Goal: Task Accomplishment & Management: Manage account settings

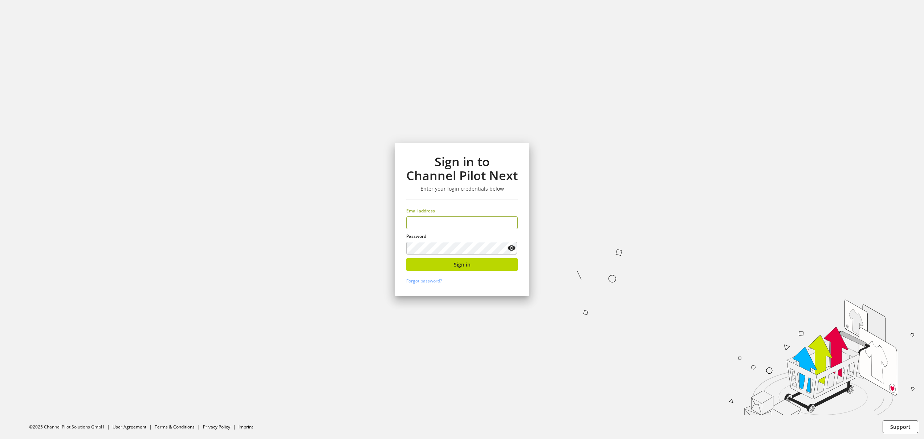
click at [446, 224] on input "email" at bounding box center [462, 222] width 112 height 13
type input "**********"
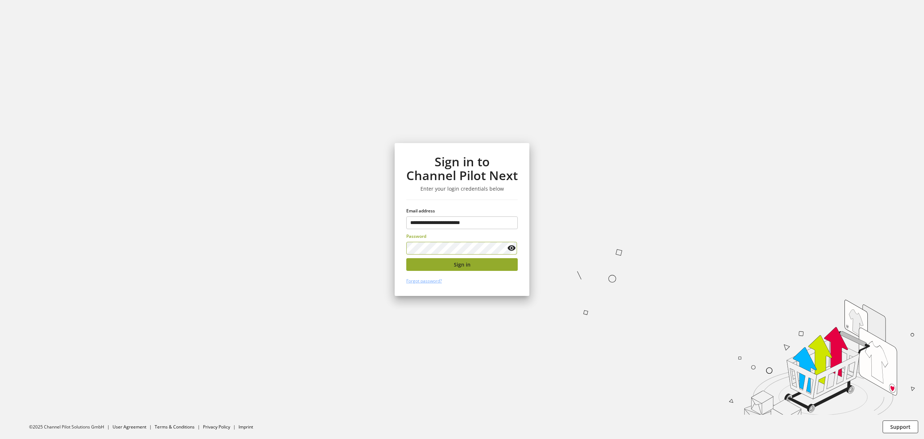
click at [464, 266] on span "Sign in" at bounding box center [462, 265] width 17 height 8
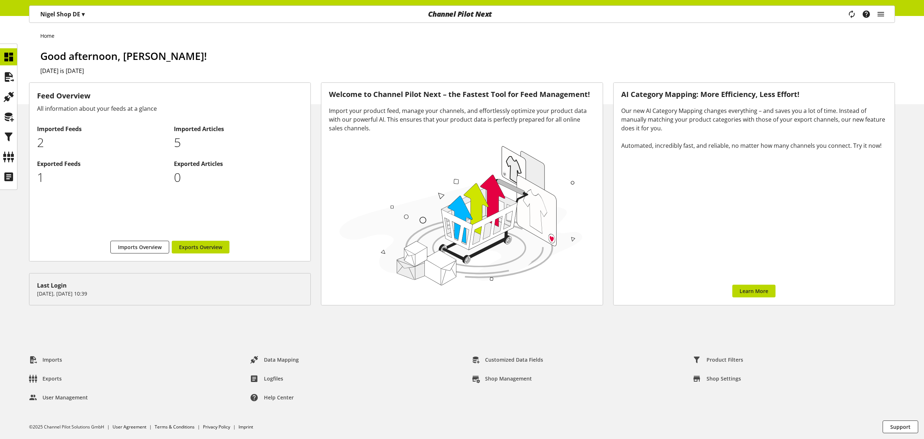
click at [74, 18] on p "[PERSON_NAME] Shop DE ▾" at bounding box center [62, 14] width 44 height 9
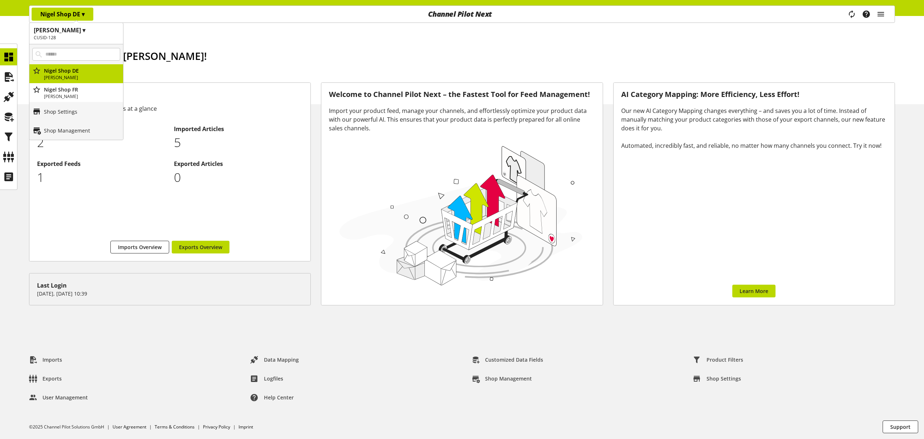
click at [220, 47] on div "Home Good afternoon, [PERSON_NAME]! [DATE] is [DATE]" at bounding box center [462, 60] width 924 height 88
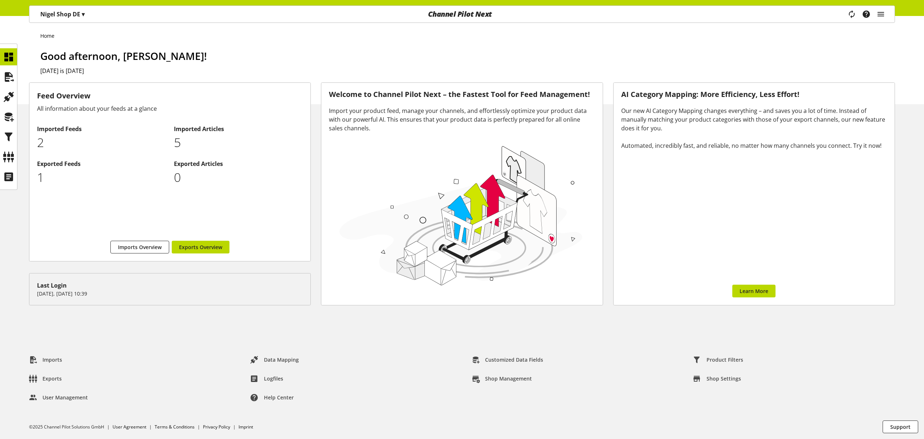
click at [60, 12] on p "[PERSON_NAME] Shop DE ▾" at bounding box center [62, 14] width 44 height 9
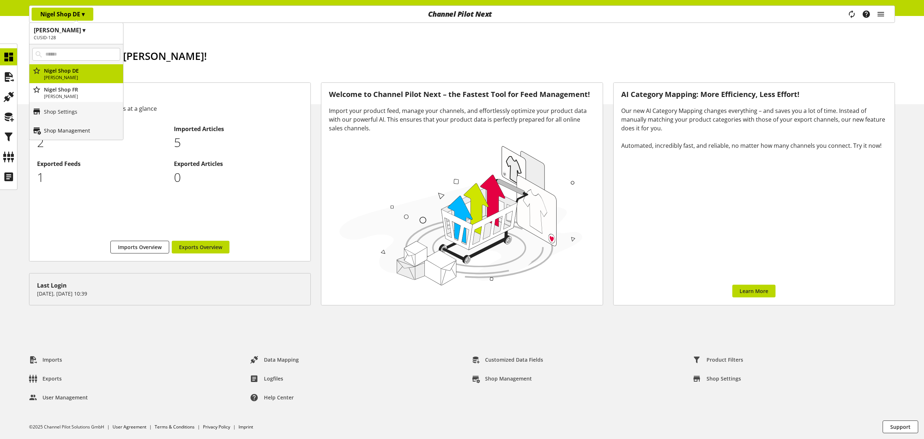
click at [69, 135] on link "Shop Management" at bounding box center [76, 130] width 94 height 19
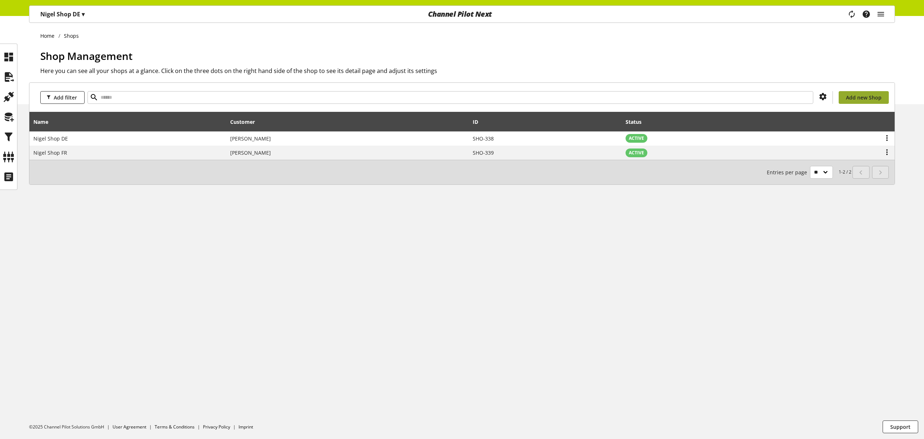
click at [871, 96] on span "Add new Shop" at bounding box center [864, 98] width 36 height 8
select select
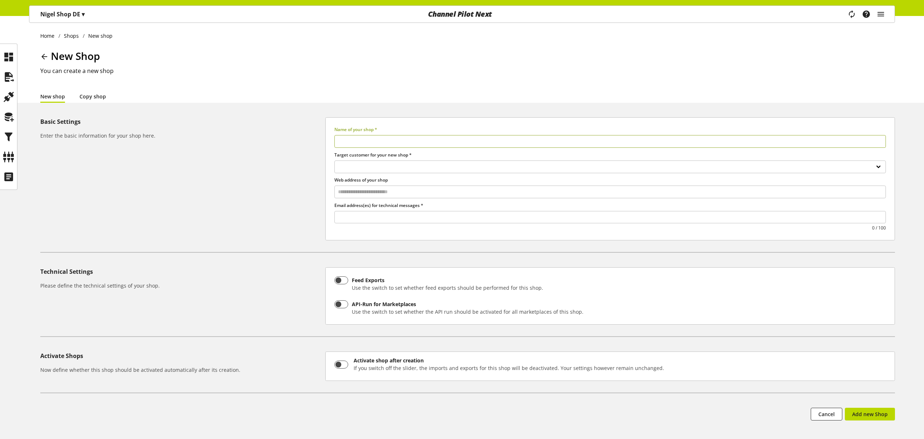
click at [88, 100] on link "Copy shop" at bounding box center [93, 97] width 27 height 8
select select
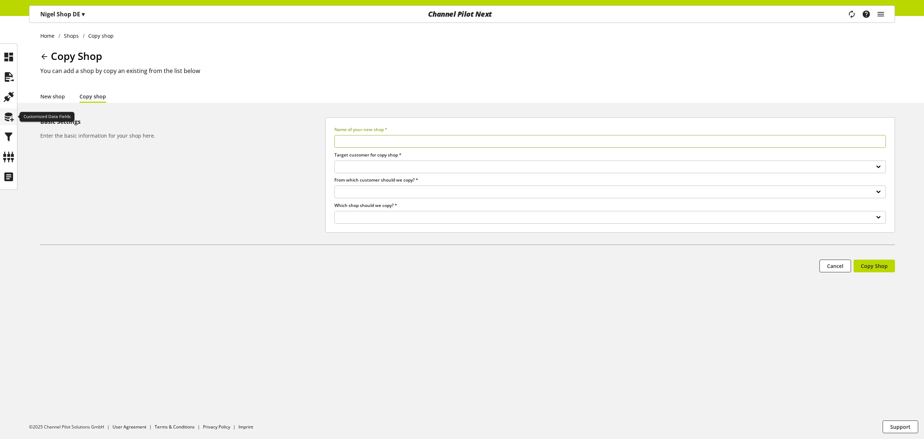
click at [13, 118] on icon at bounding box center [9, 117] width 12 height 15
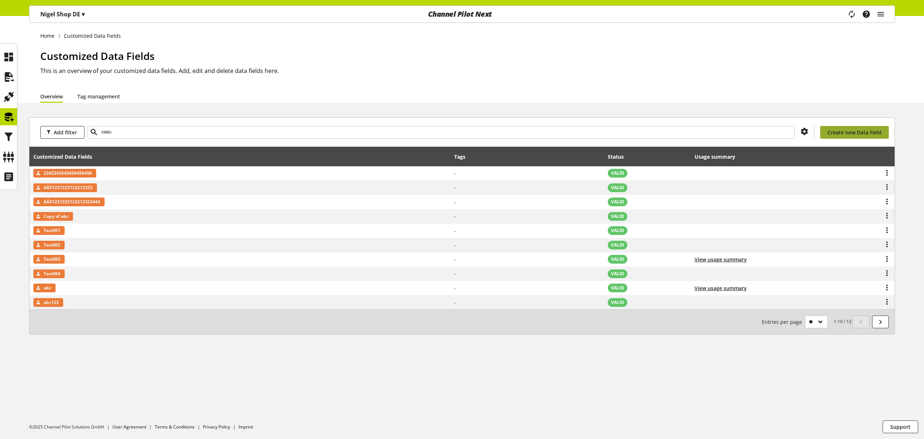
click at [876, 133] on span "Create new Data Field" at bounding box center [855, 133] width 54 height 8
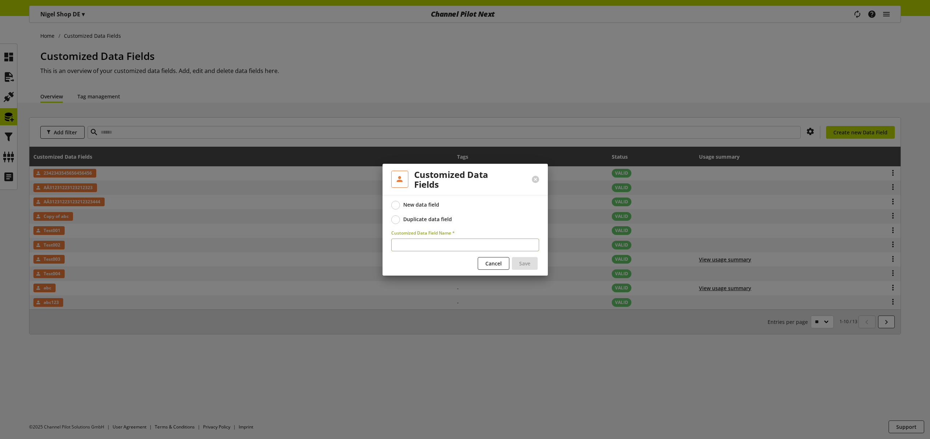
click at [419, 217] on div "Duplicate data field" at bounding box center [427, 219] width 49 height 7
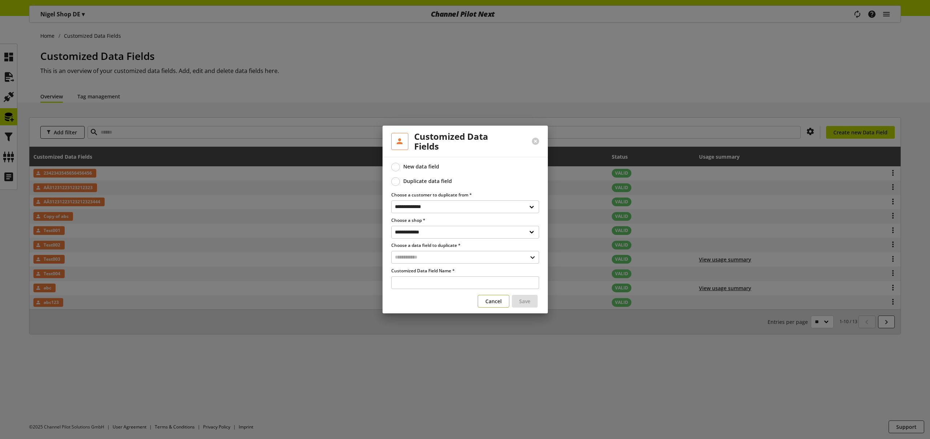
click at [497, 300] on span "Cancel" at bounding box center [493, 301] width 16 height 8
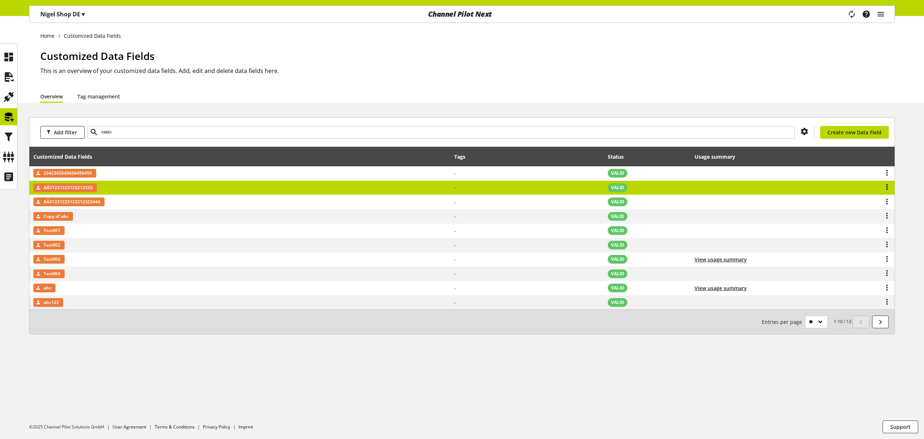
click at [887, 184] on icon at bounding box center [887, 187] width 9 height 13
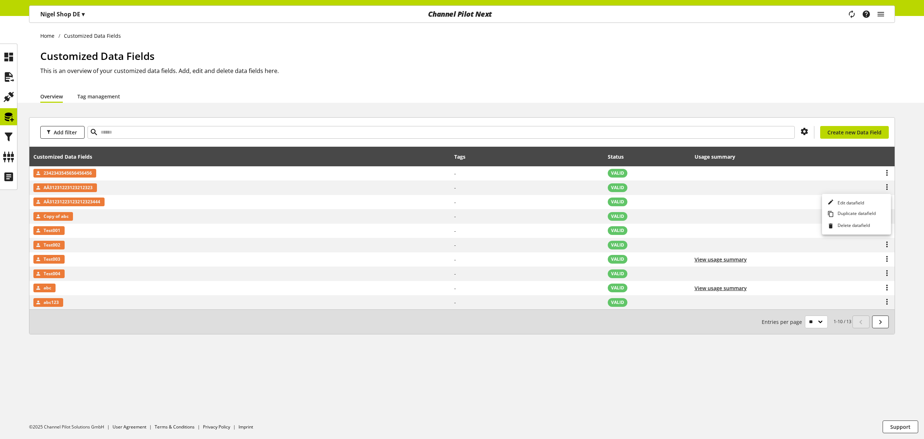
click at [419, 68] on h2 "This is an overview of your customized data fields. Add, edit and delete data f…" at bounding box center [467, 70] width 855 height 9
click at [56, 16] on p "[PERSON_NAME] Shop DE ▾" at bounding box center [62, 14] width 44 height 9
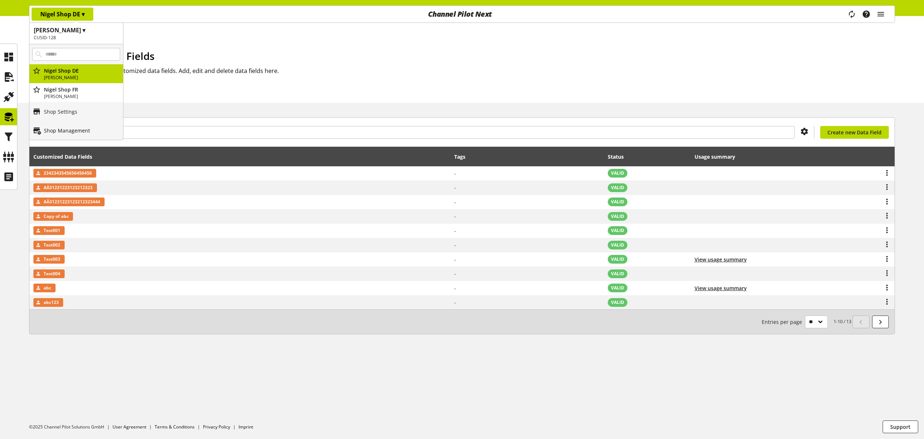
click at [60, 134] on link "Shop Management" at bounding box center [76, 130] width 94 height 19
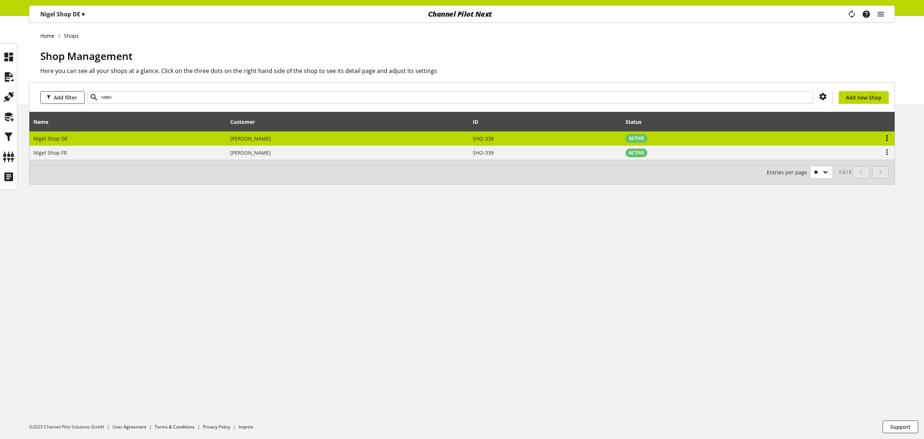
click at [888, 140] on icon at bounding box center [887, 137] width 9 height 13
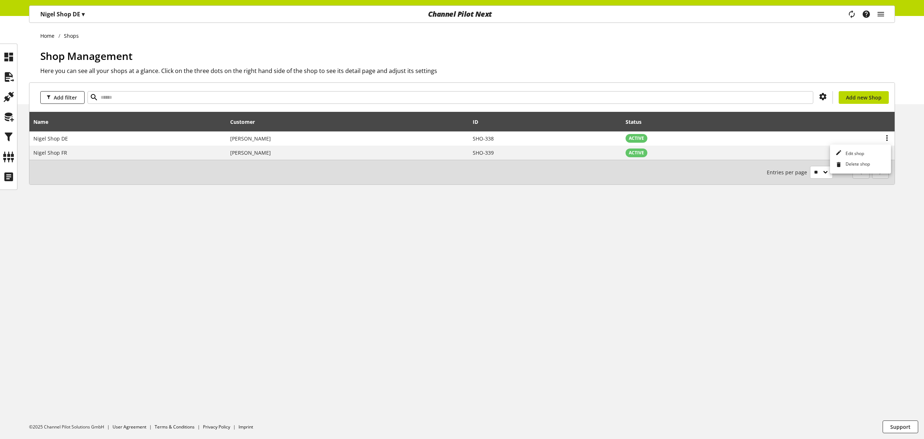
click at [794, 59] on h1 "Shop Management" at bounding box center [467, 55] width 855 height 15
click at [860, 99] on span "Add new Shop" at bounding box center [864, 98] width 36 height 8
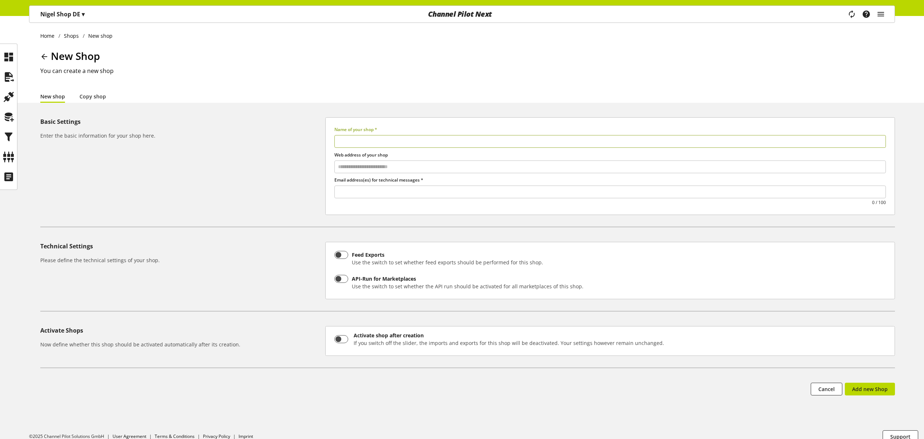
select select
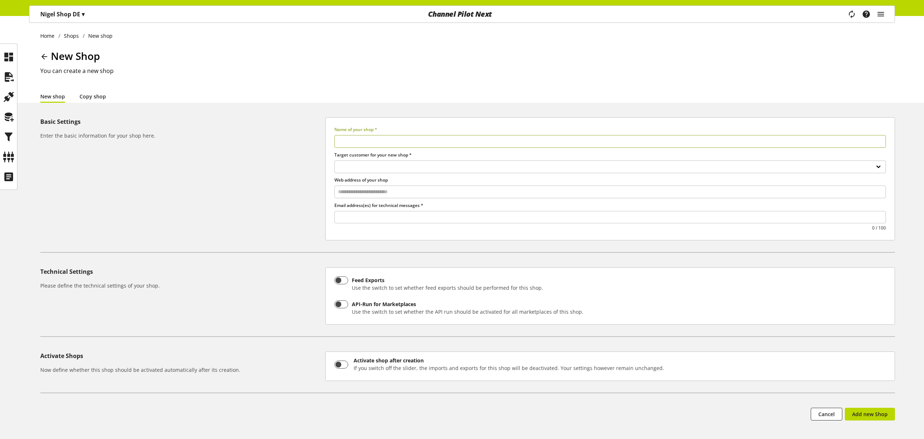
click at [98, 98] on link "Copy shop" at bounding box center [93, 97] width 27 height 8
select select
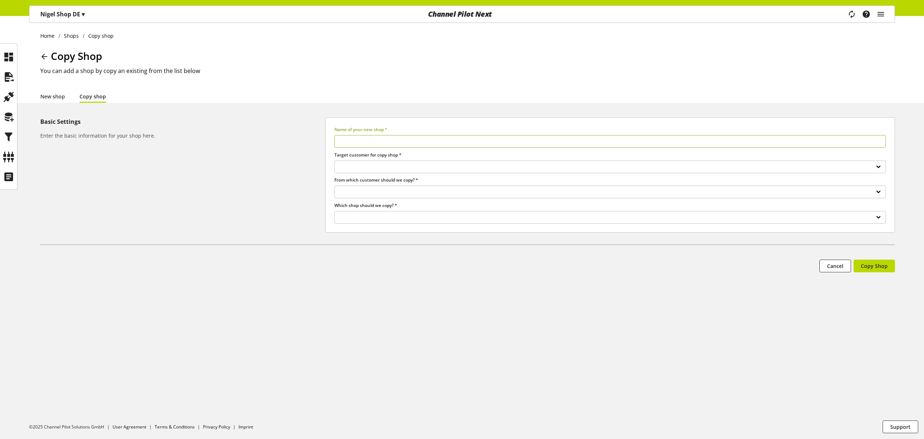
click at [45, 55] on icon at bounding box center [44, 56] width 9 height 13
